Goal: Information Seeking & Learning: Learn about a topic

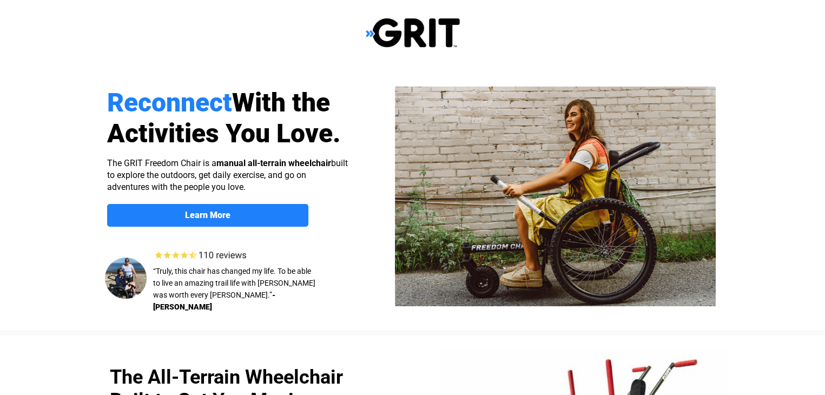
select select "CA"
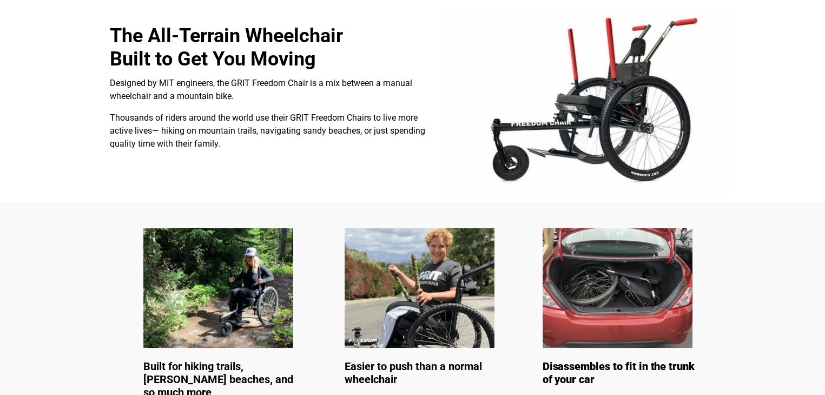
scroll to position [214, 0]
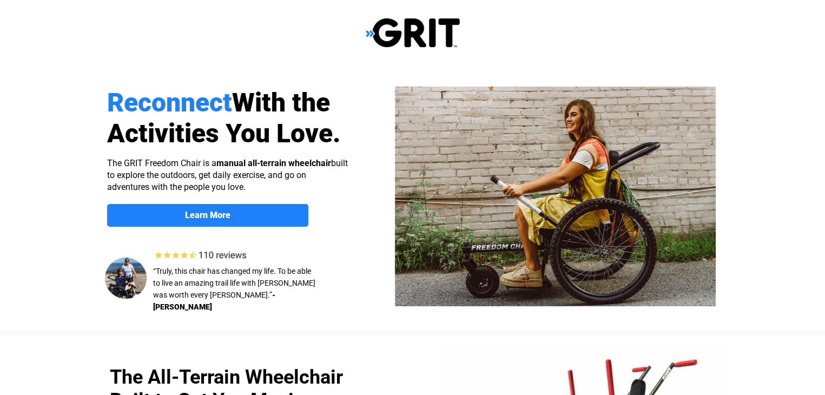
select select "CA"
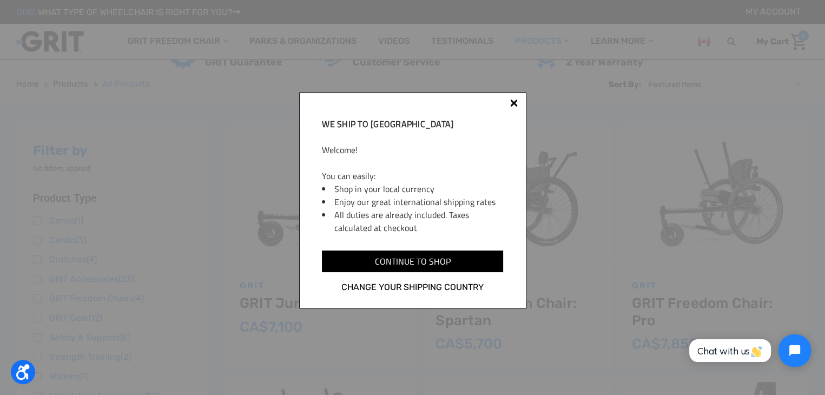
click at [517, 106] on div at bounding box center [514, 105] width 9 height 9
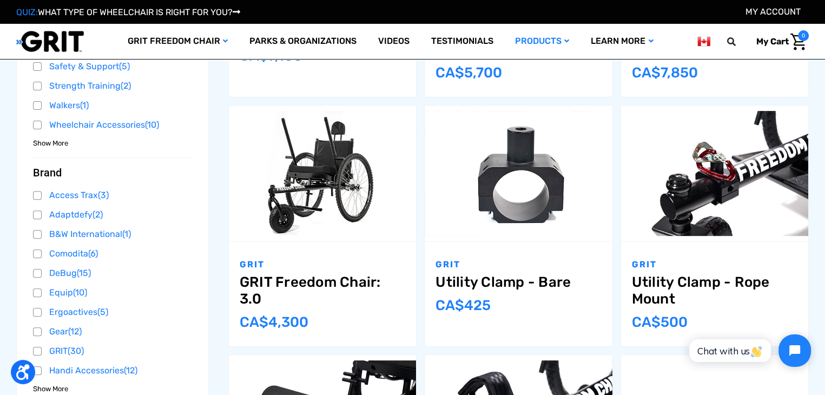
scroll to position [379, 0]
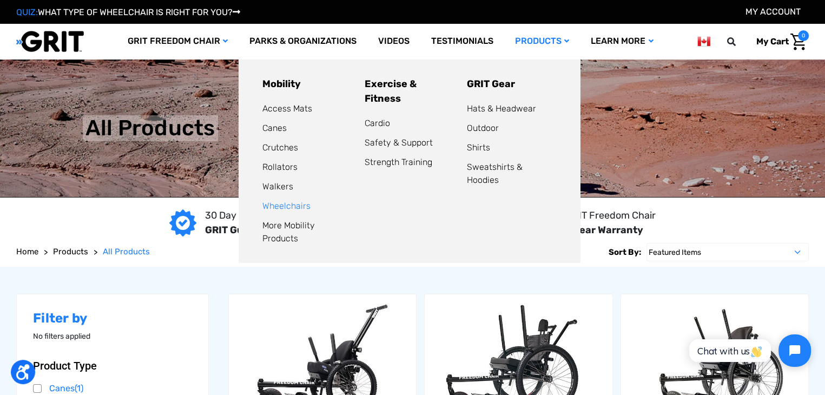
click at [289, 204] on link "Wheelchairs" at bounding box center [286, 206] width 48 height 10
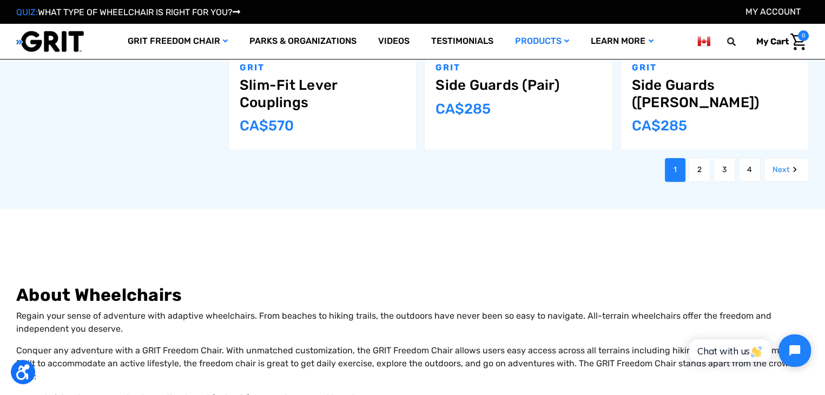
scroll to position [1352, 0]
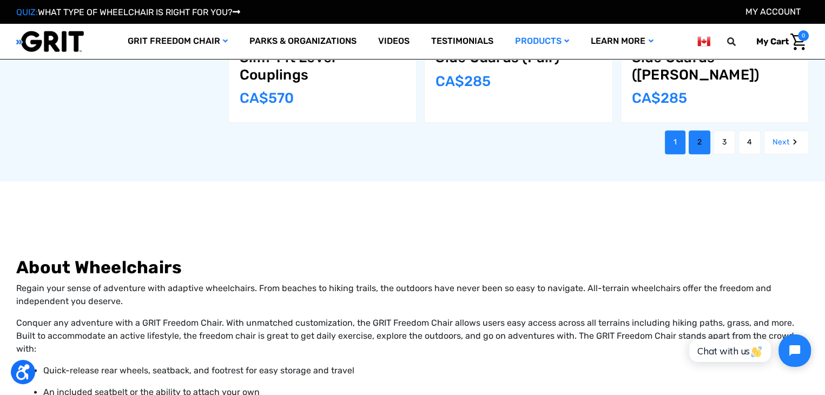
click at [699, 142] on link "2" at bounding box center [700, 142] width 22 height 24
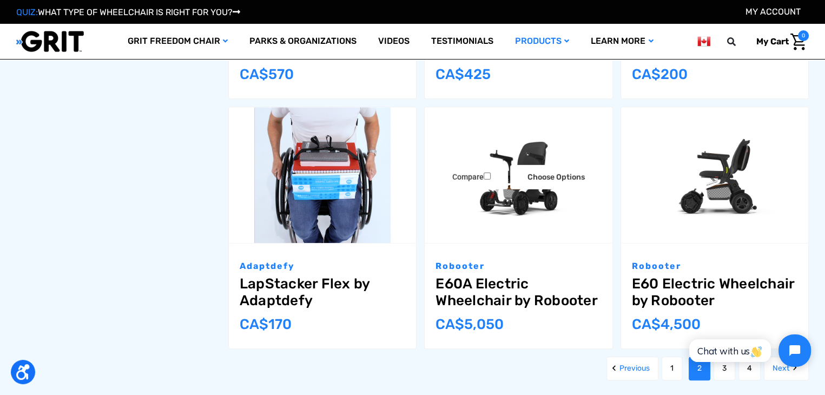
scroll to position [1136, 0]
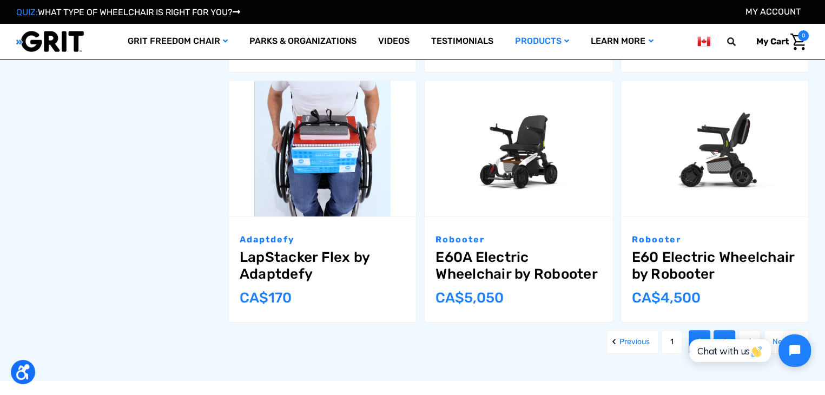
click at [722, 330] on link "3" at bounding box center [724, 342] width 22 height 24
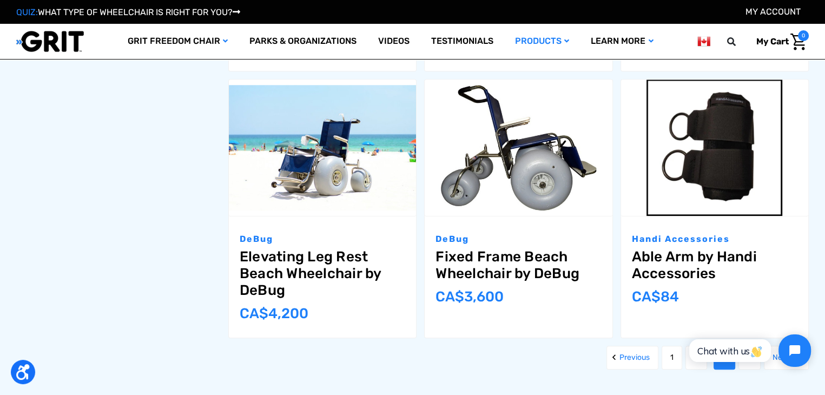
scroll to position [1190, 0]
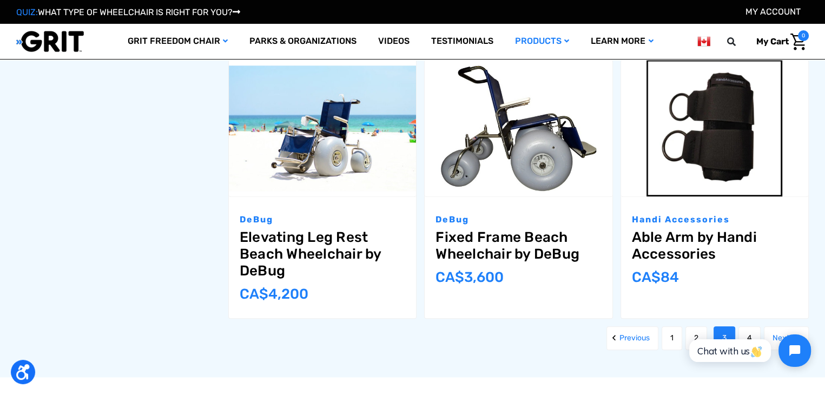
click at [746, 332] on html "Chat with us" at bounding box center [748, 350] width 143 height 51
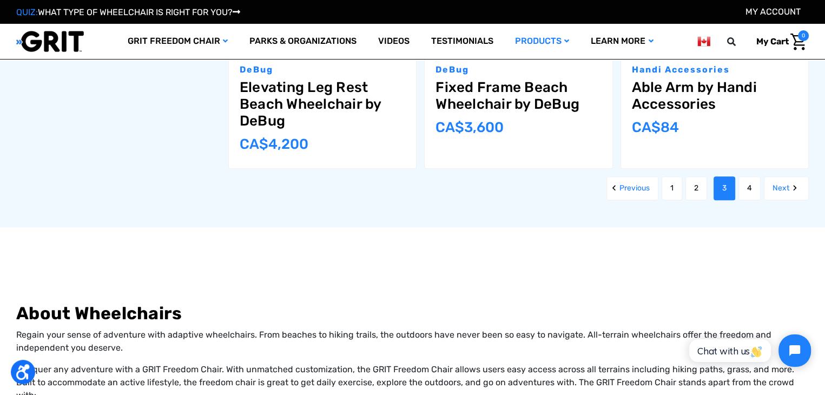
scroll to position [1352, 0]
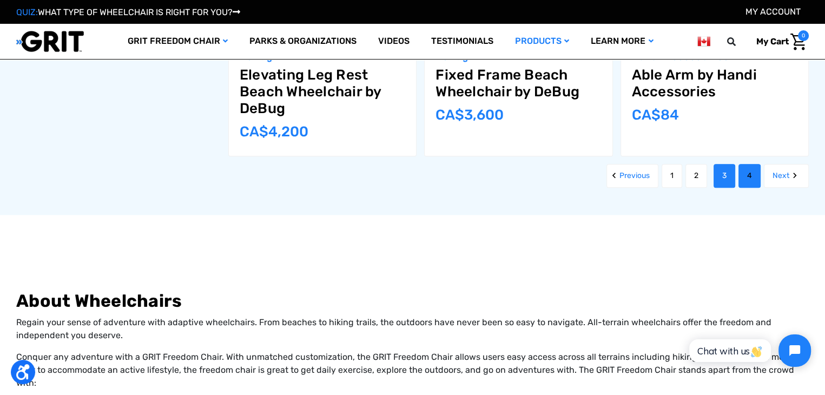
click at [744, 175] on link "4" at bounding box center [749, 176] width 22 height 24
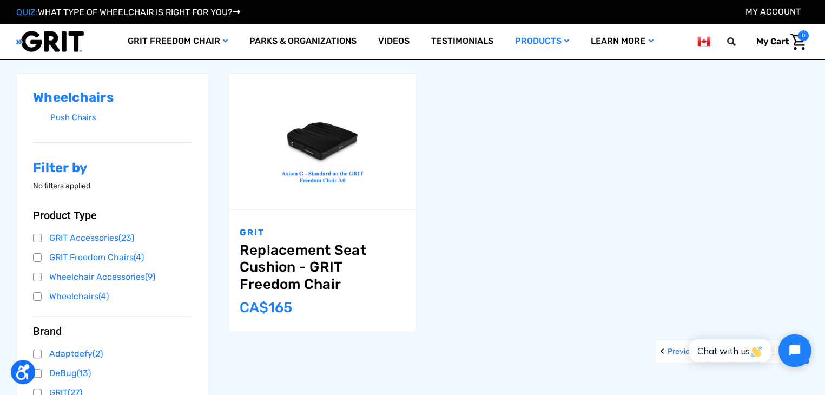
scroll to position [162, 0]
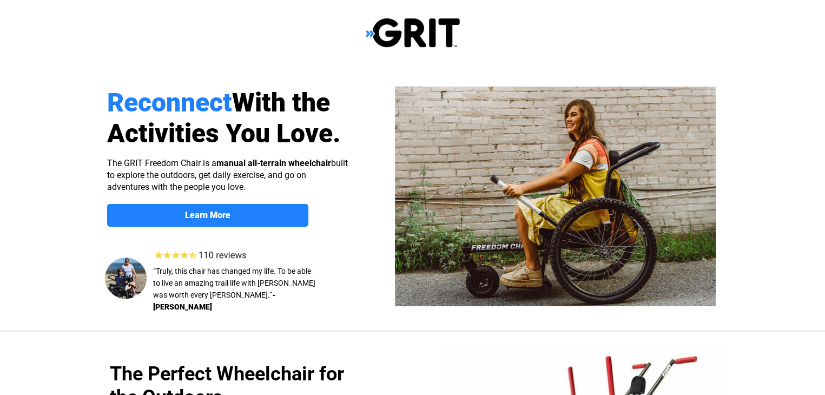
select select "CA"
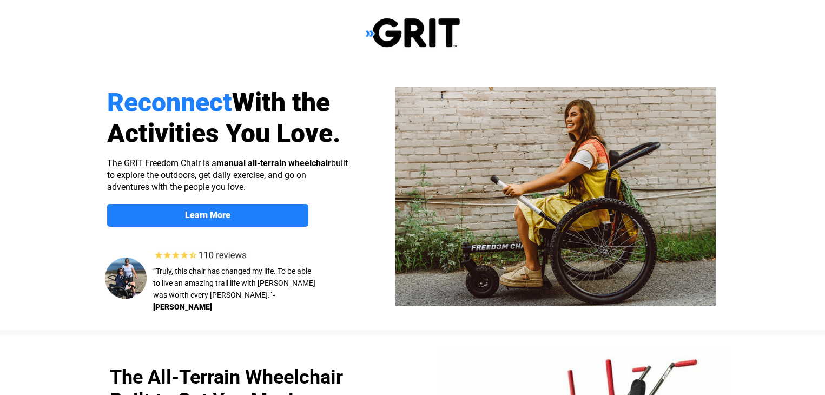
select select "CA"
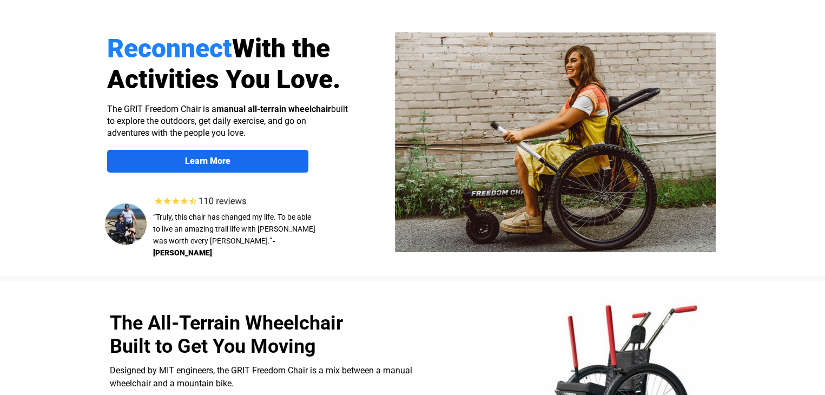
click at [203, 160] on strong "Learn More" at bounding box center [207, 161] width 45 height 10
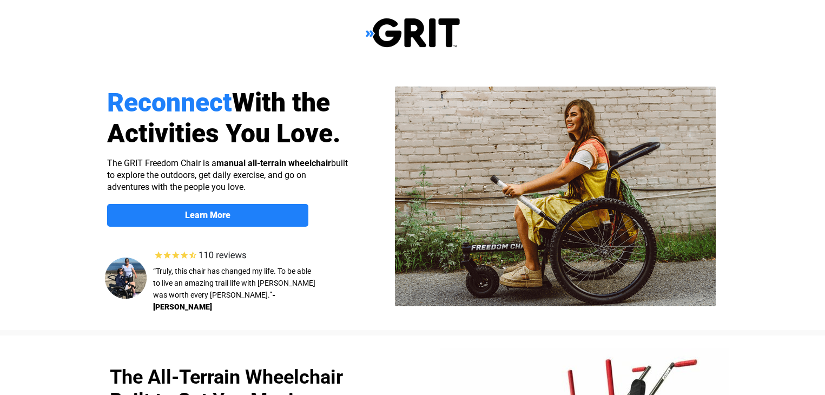
scroll to position [839, 0]
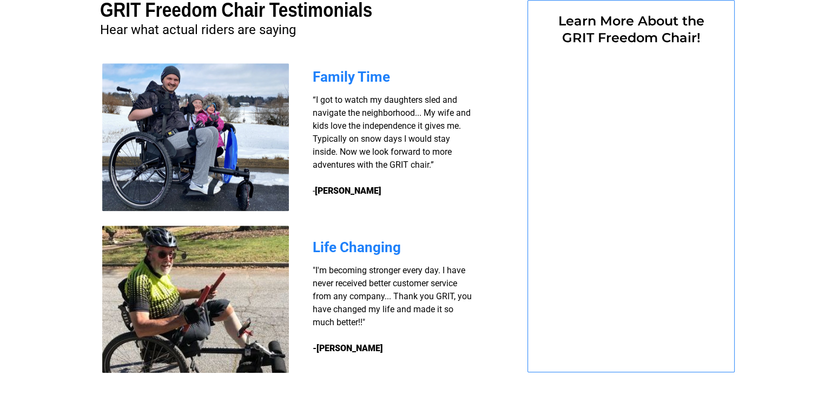
select select "CA"
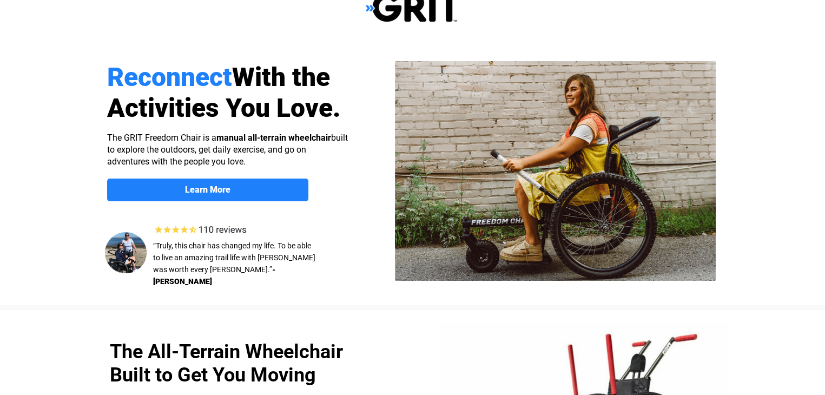
scroll to position [0, 0]
